Goal: Complete application form: Complete application form

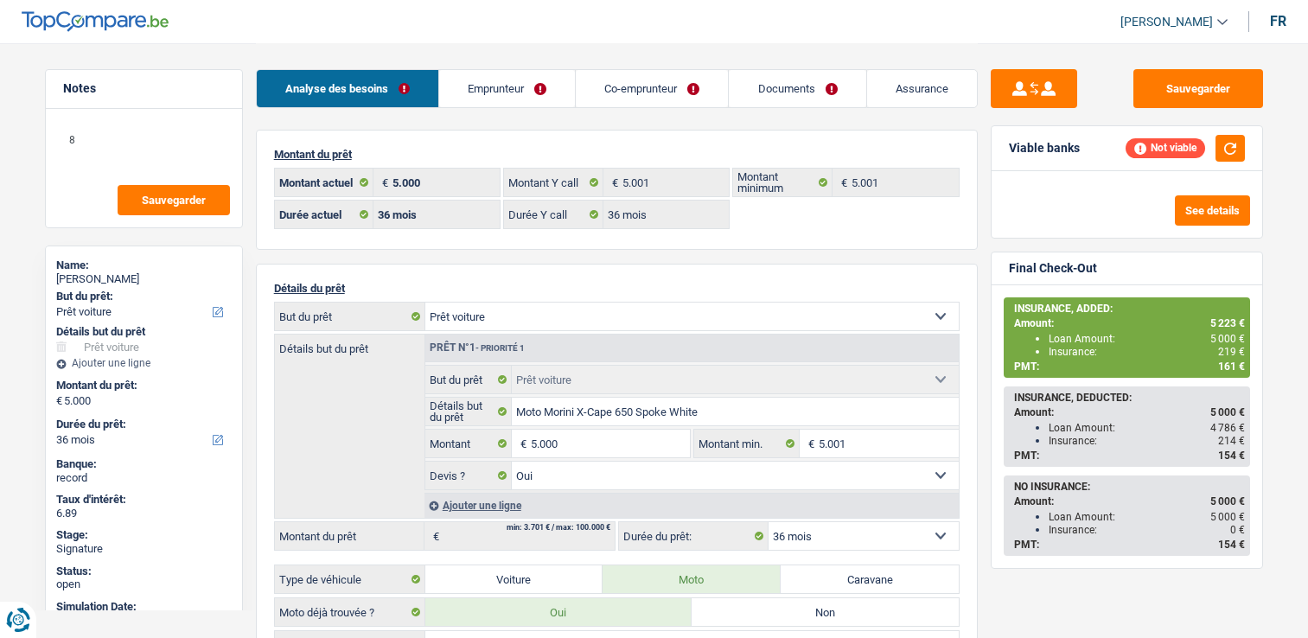
select select "car"
select select "36"
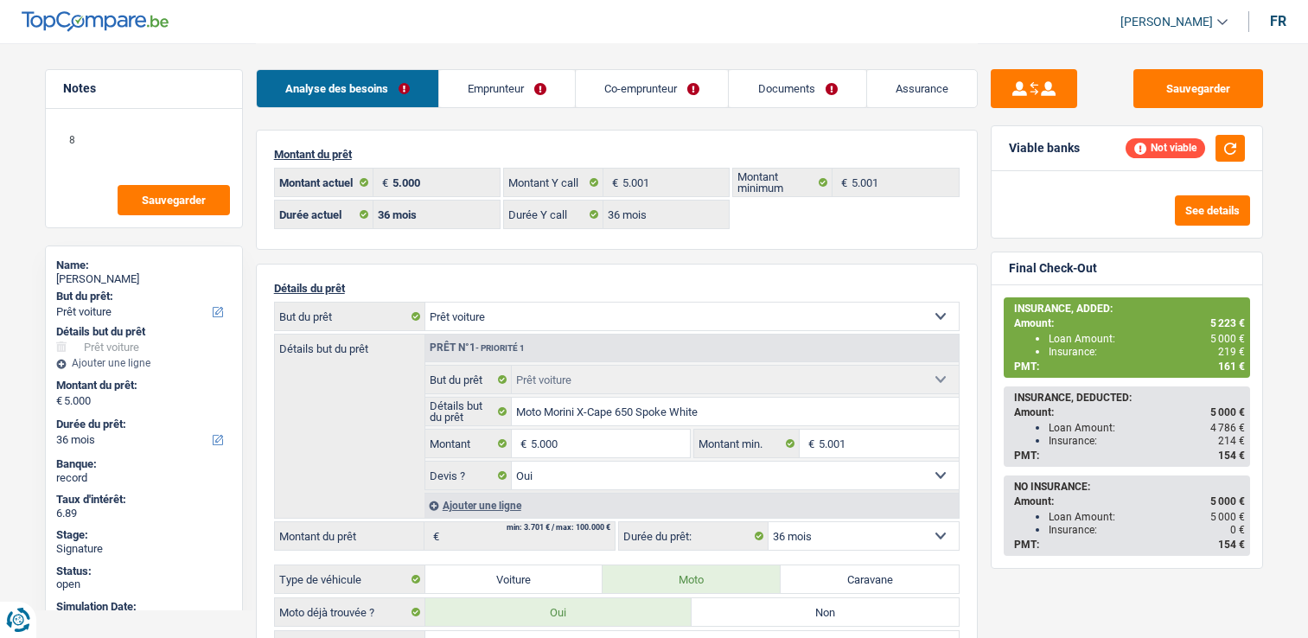
select select "car"
select select "yes"
select select "36"
select select "32"
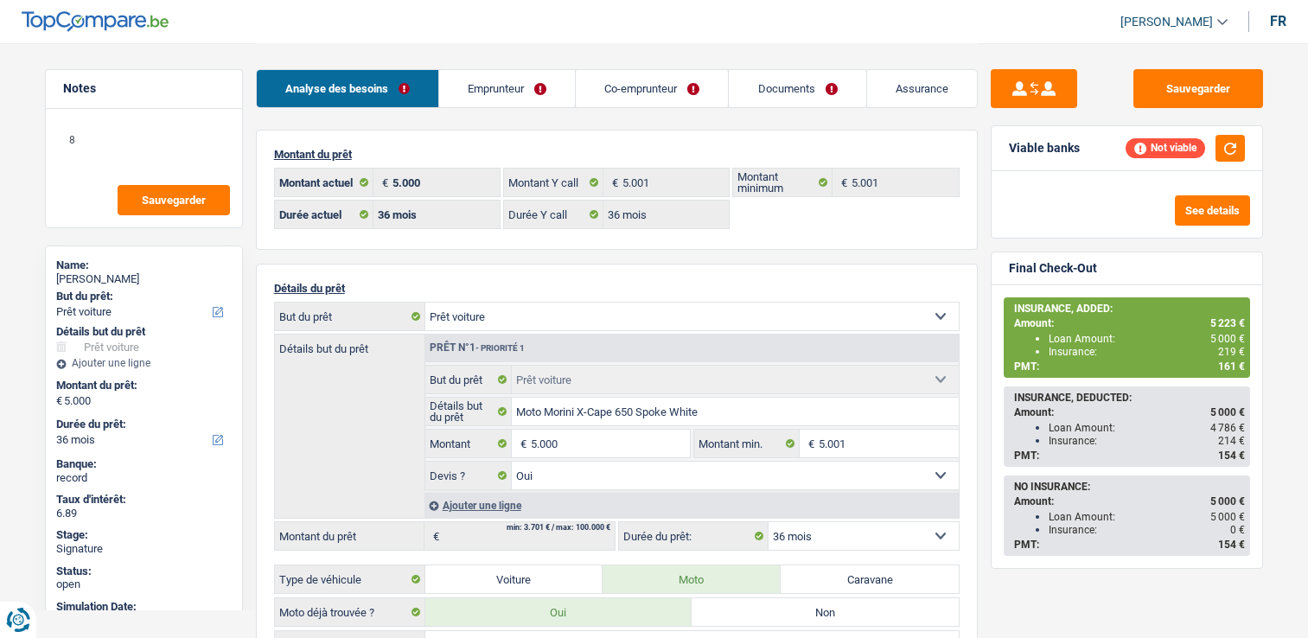
select select "married"
click at [465, 97] on link "Emprunteur" at bounding box center [507, 88] width 136 height 37
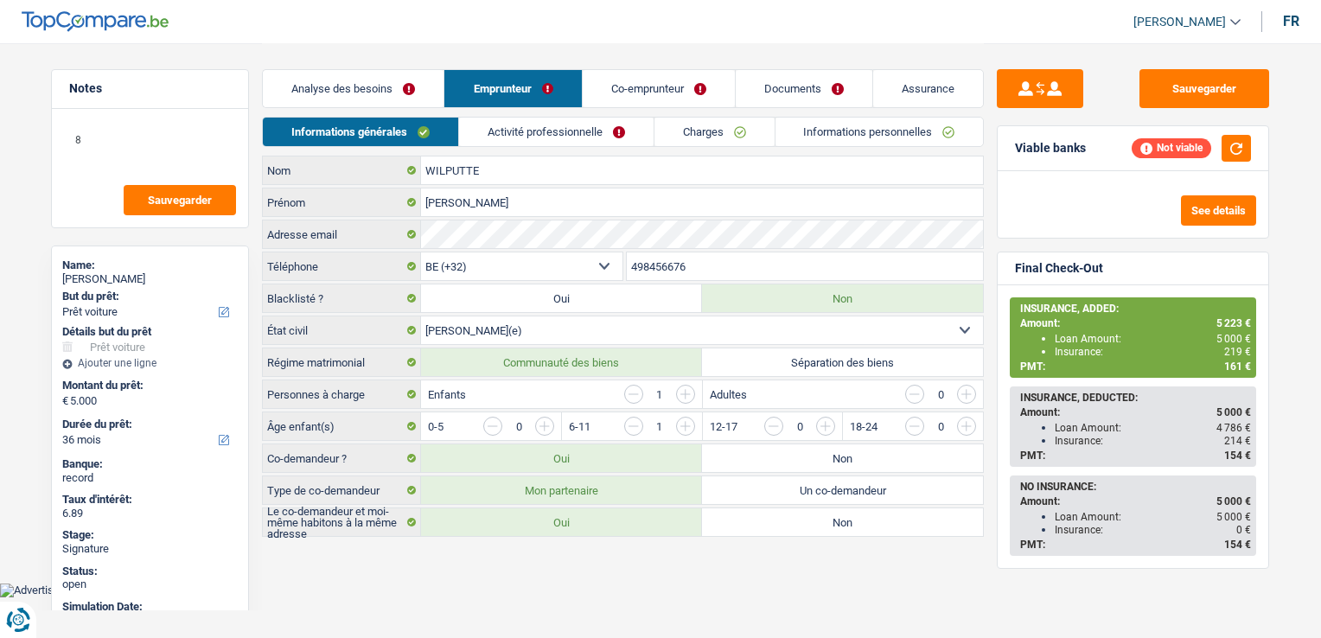
click at [686, 79] on link "Co-emprunteur" at bounding box center [659, 88] width 152 height 37
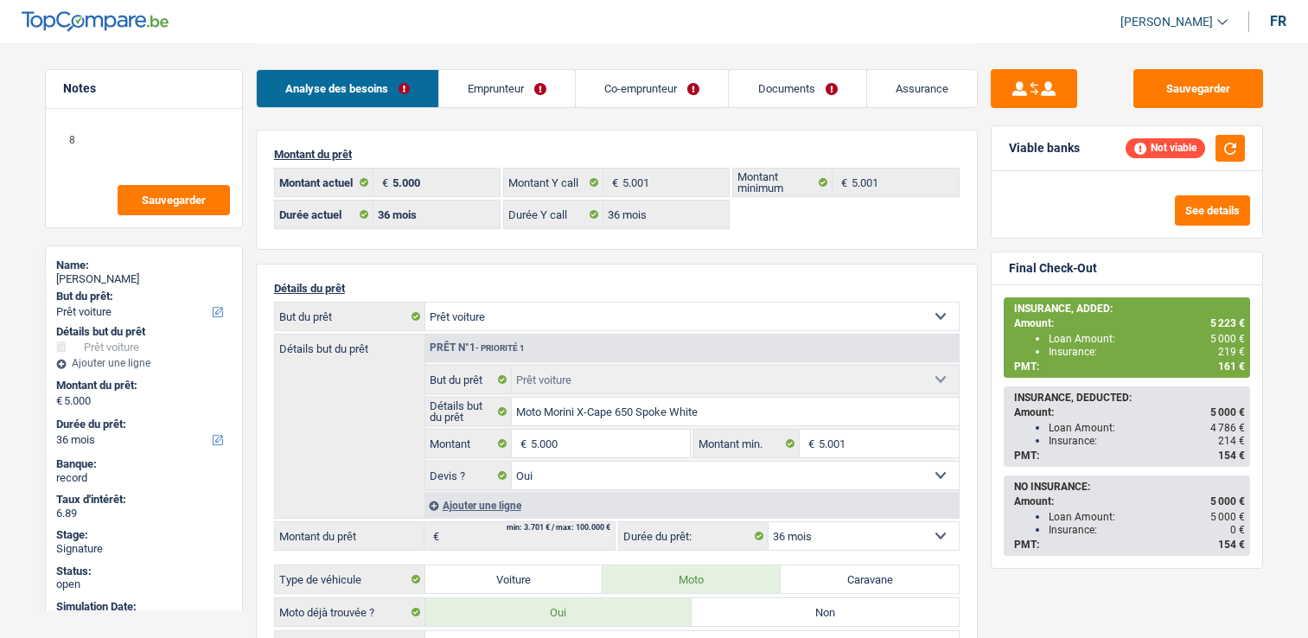
select select "car"
select select "36"
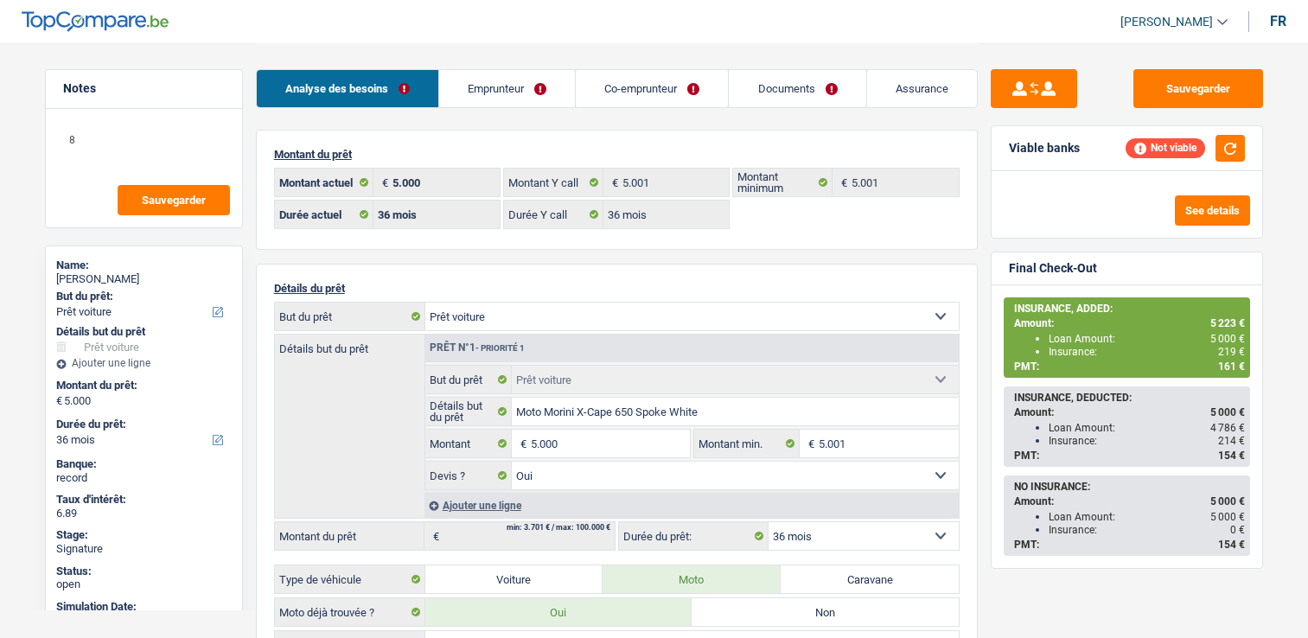
select select "car"
select select "yes"
select select "36"
select select "32"
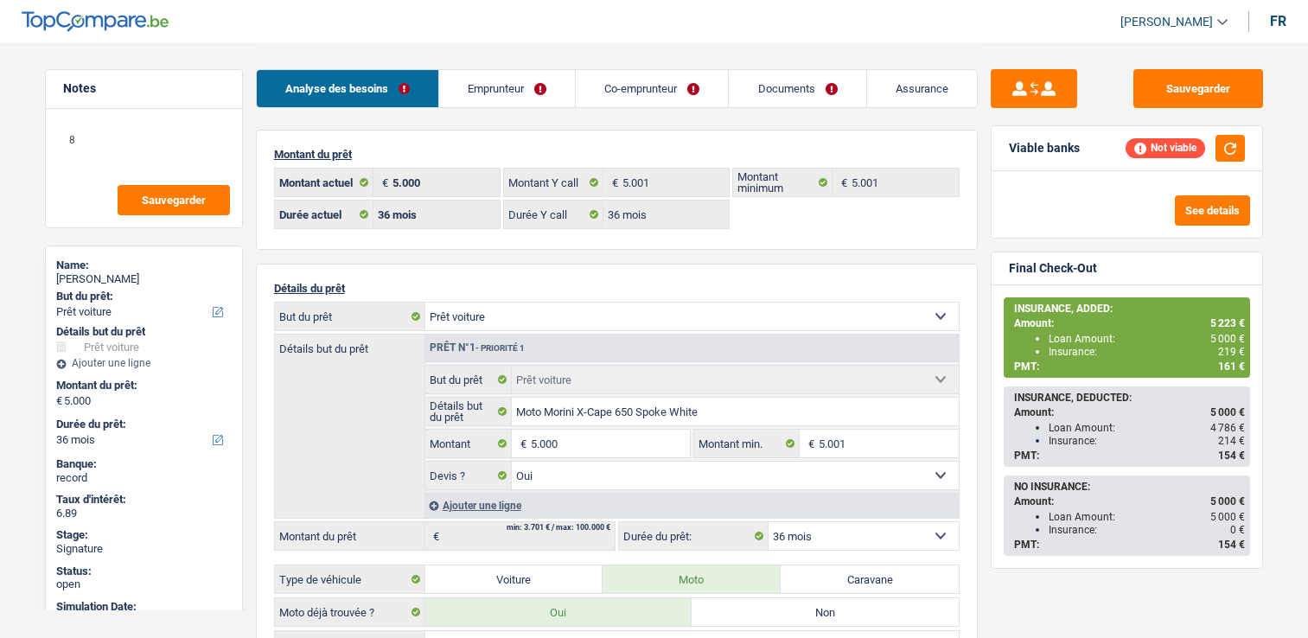
select select "married"
click at [521, 87] on link "Emprunteur" at bounding box center [507, 88] width 136 height 37
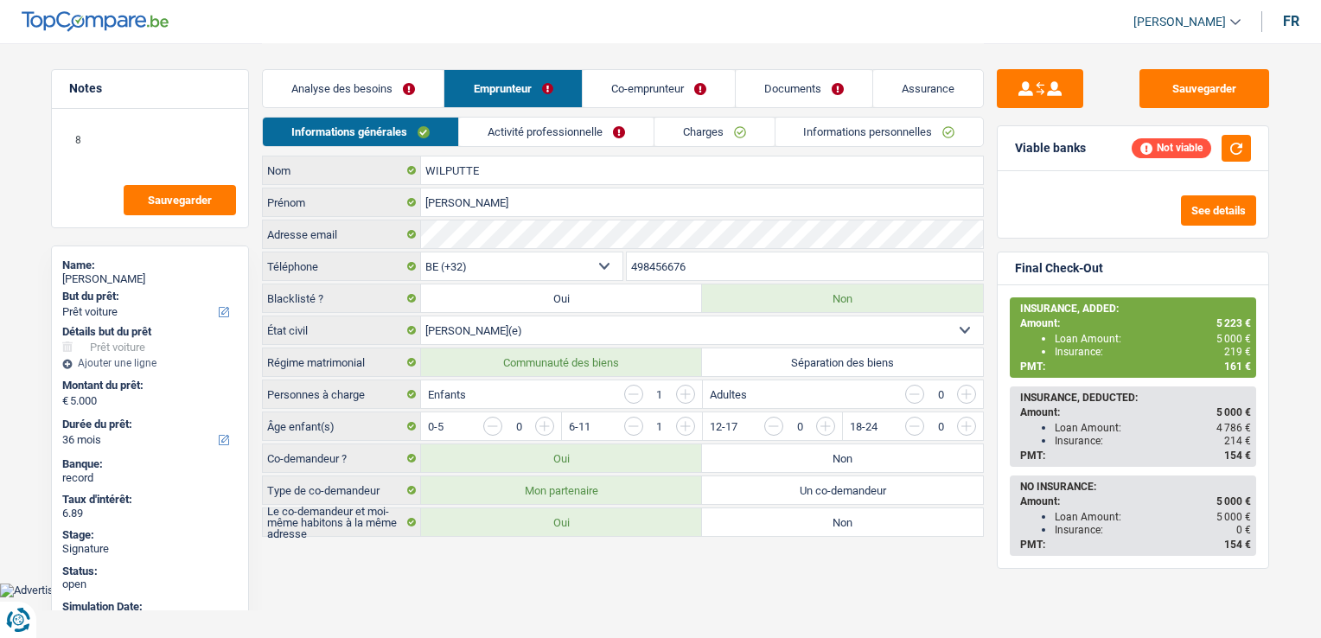
select select "car"
select select "36"
select select "32"
select select "married"
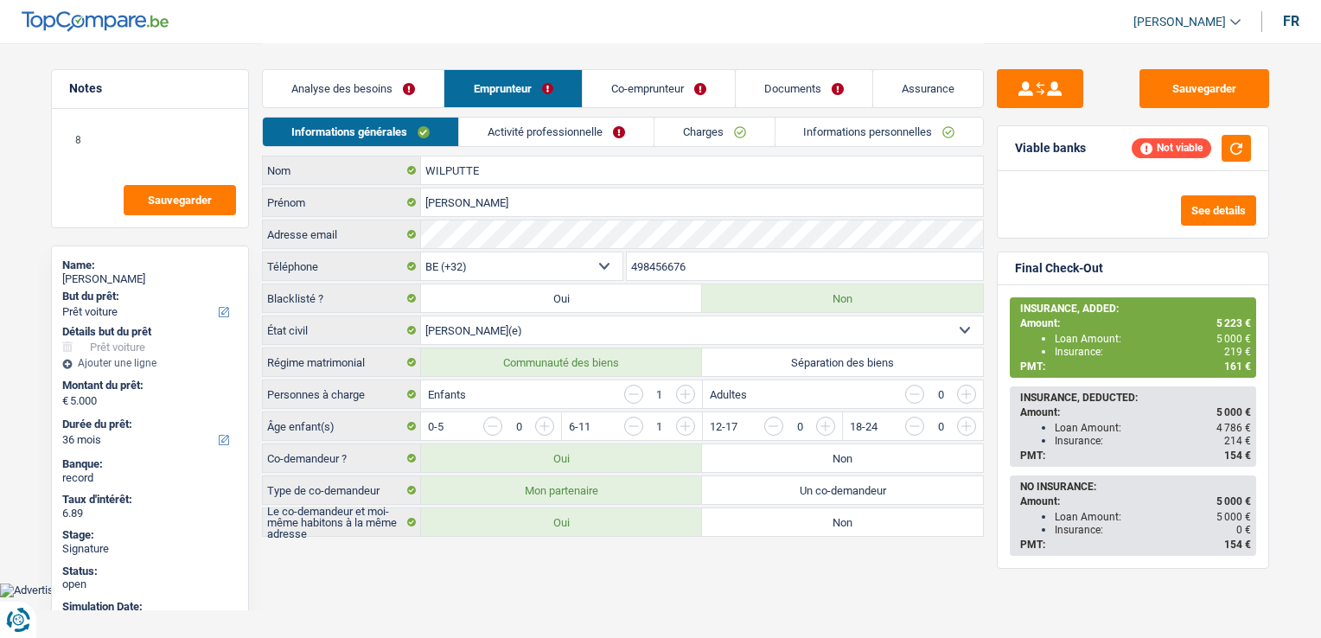
click at [567, 123] on link "Activité professionnelle" at bounding box center [556, 132] width 195 height 29
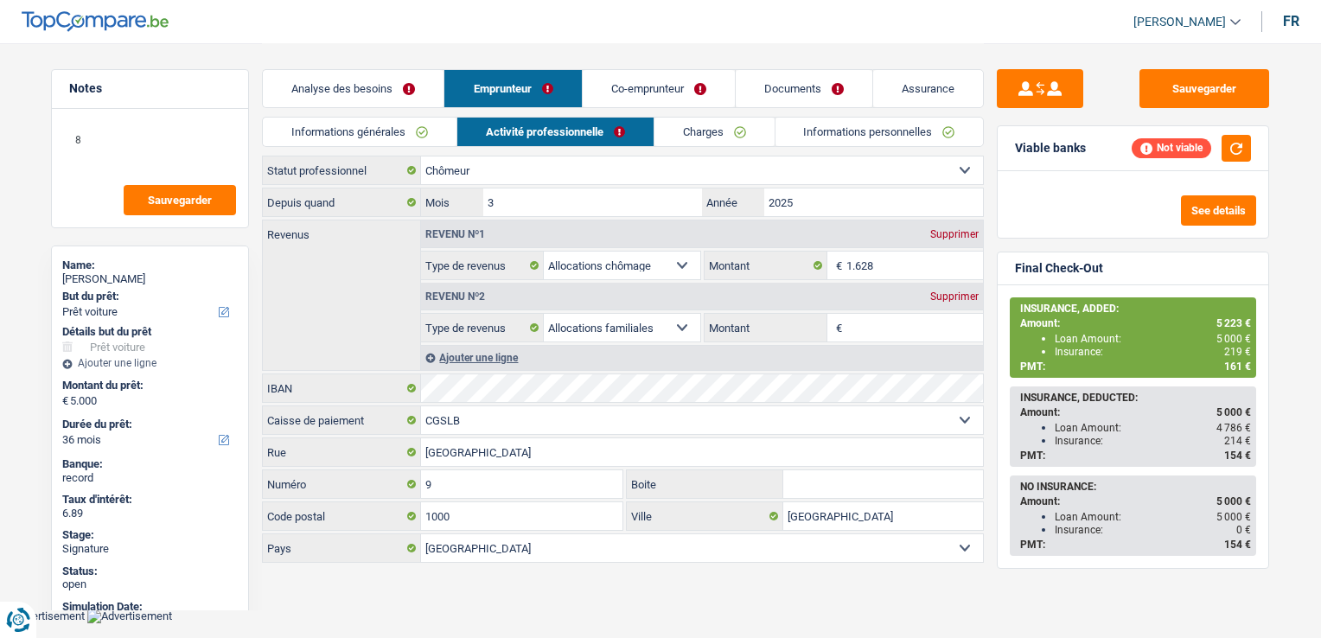
click at [428, 125] on link "Informations générales" at bounding box center [360, 132] width 194 height 29
